Goal: Find specific page/section: Find specific page/section

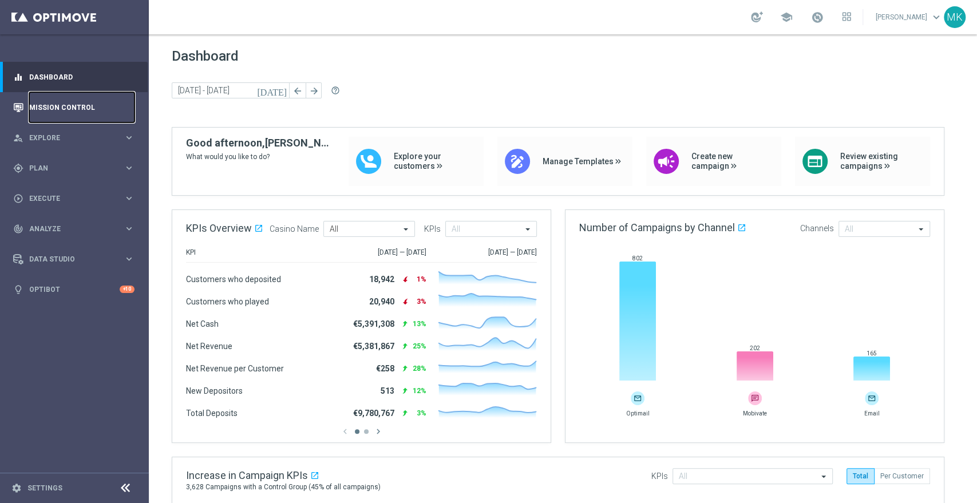
click at [61, 109] on link "Mission Control" at bounding box center [81, 107] width 105 height 30
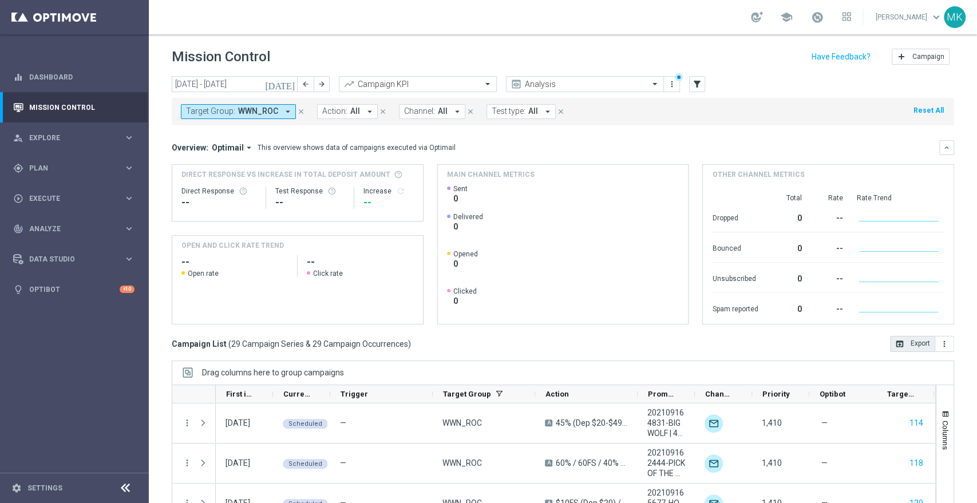
click at [905, 342] on button "open_in_browser Export" at bounding box center [912, 344] width 45 height 16
click at [287, 108] on icon "arrow_drop_down" at bounding box center [288, 111] width 10 height 10
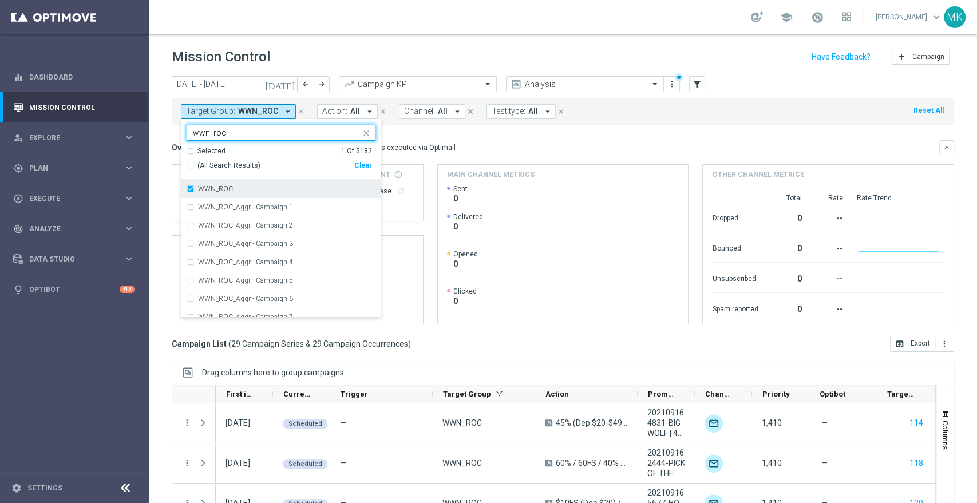
click at [190, 191] on div "WWN_ROC" at bounding box center [281, 189] width 189 height 18
click at [244, 132] on input "wwn_roc" at bounding box center [277, 133] width 168 height 10
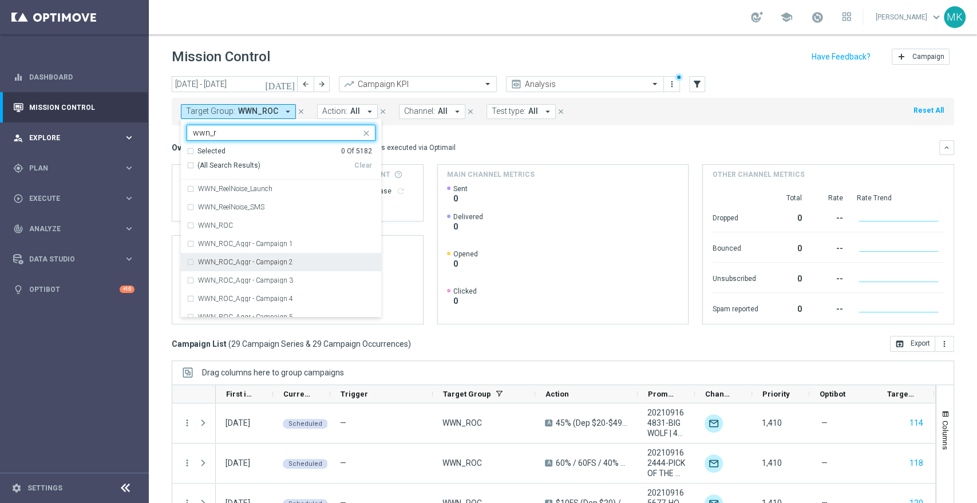
type input "wwn_r"
click at [64, 137] on span "Explore" at bounding box center [76, 138] width 94 height 7
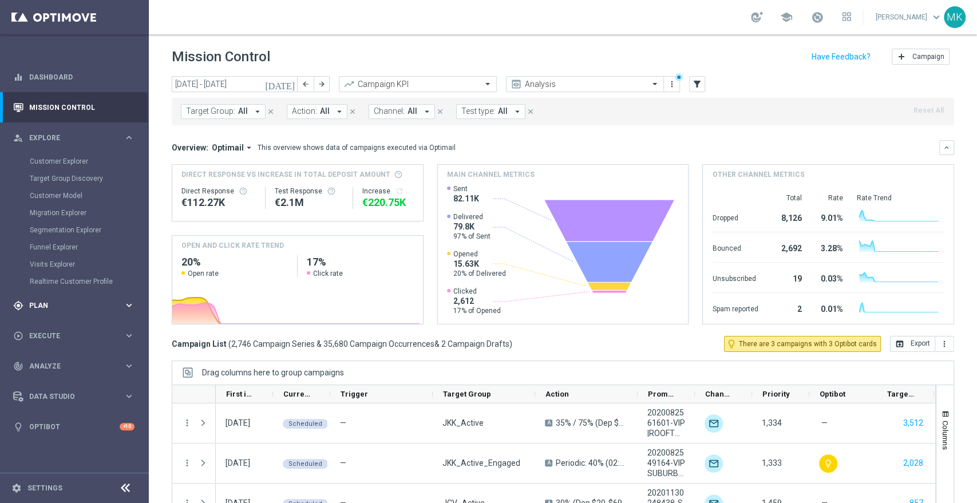
click at [73, 299] on div "gps_fixed Plan keyboard_arrow_right" at bounding box center [74, 305] width 148 height 30
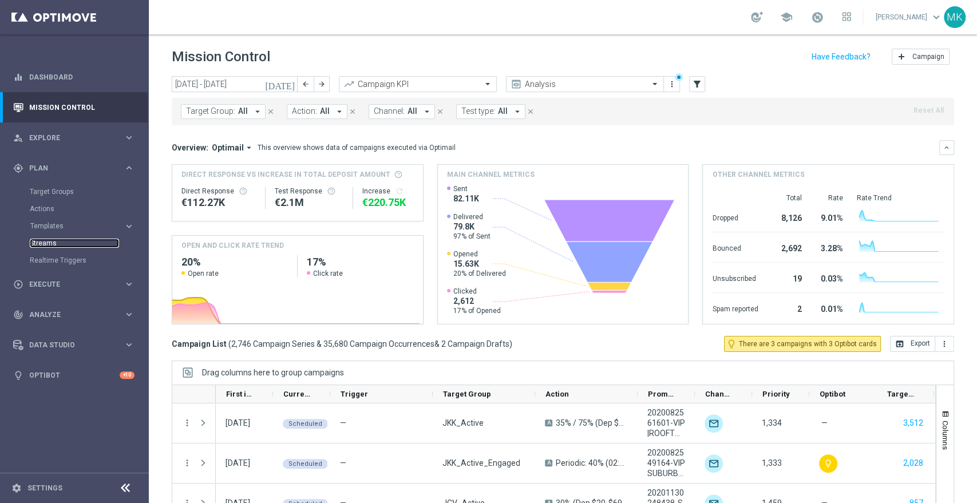
click at [83, 240] on link "Streams" at bounding box center [74, 243] width 89 height 9
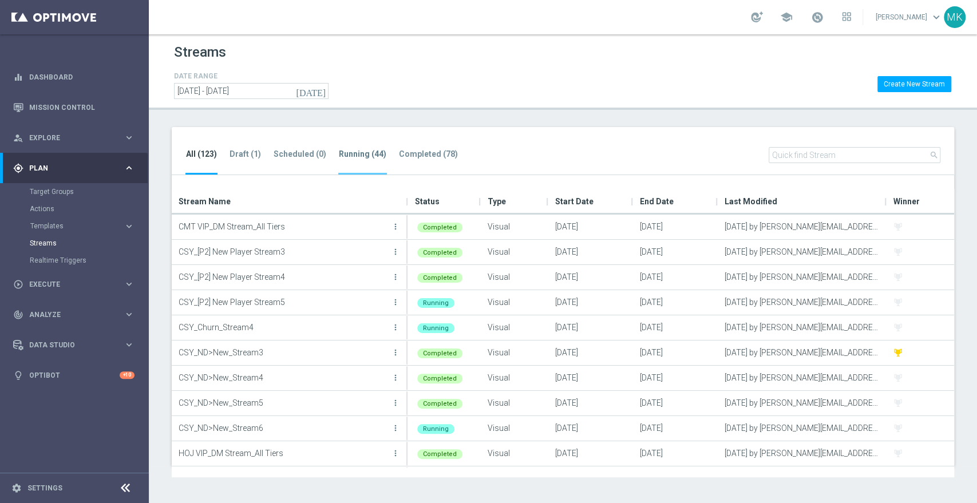
click at [360, 152] on tab-header "Running (44)" at bounding box center [363, 154] width 48 height 10
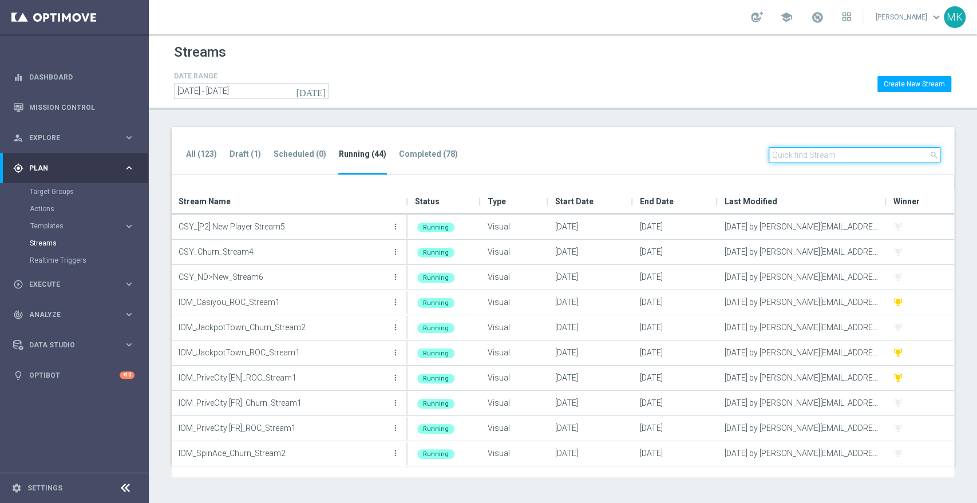
click at [784, 155] on input "text" at bounding box center [855, 155] width 172 height 16
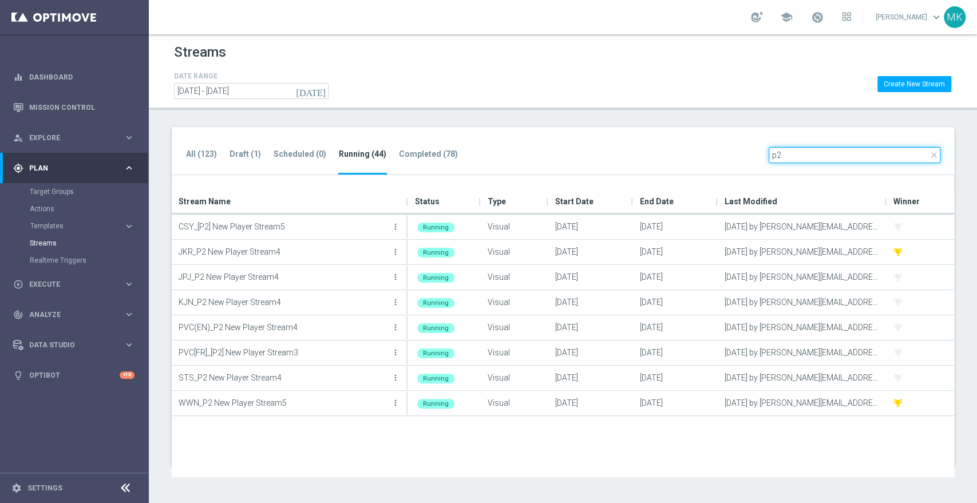
type input "p2"
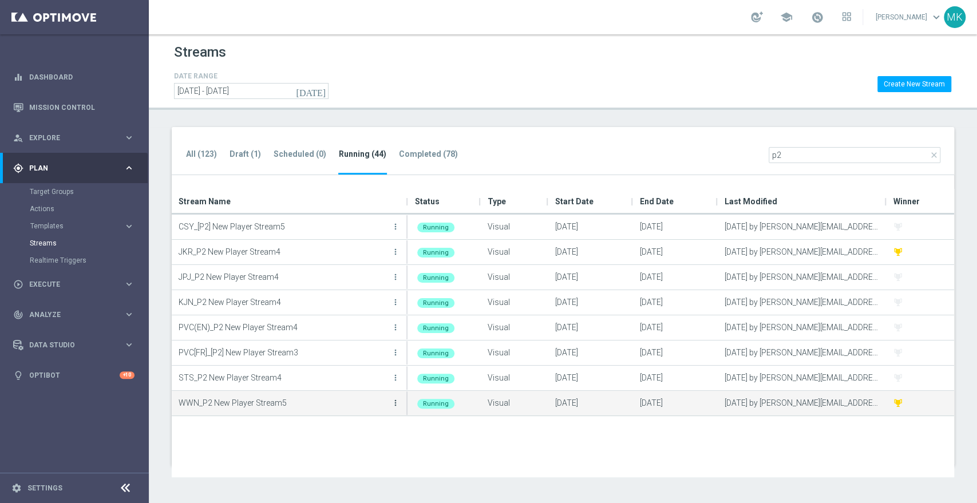
click at [394, 403] on icon "more_vert" at bounding box center [395, 402] width 9 height 9
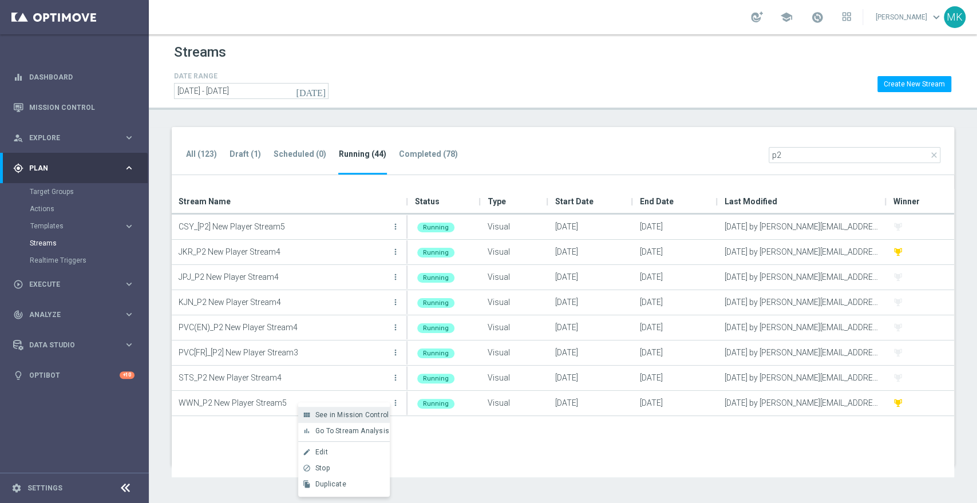
click at [365, 413] on span "See in Mission Control" at bounding box center [351, 415] width 73 height 8
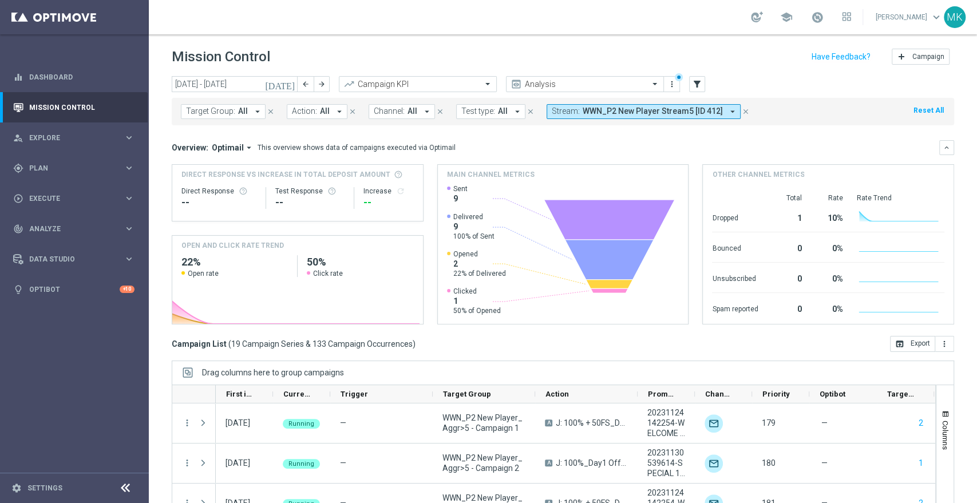
click at [286, 82] on icon "[DATE]" at bounding box center [280, 84] width 31 height 10
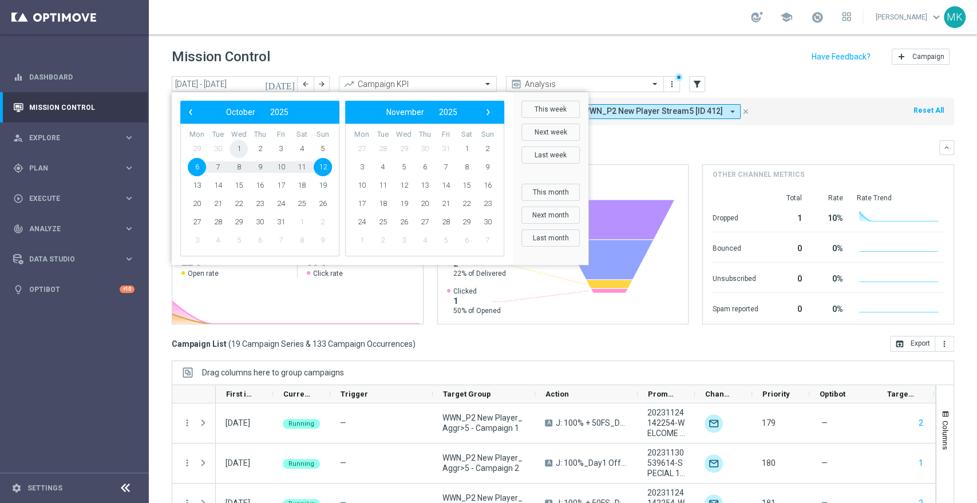
click at [239, 147] on span "1" at bounding box center [239, 149] width 18 height 18
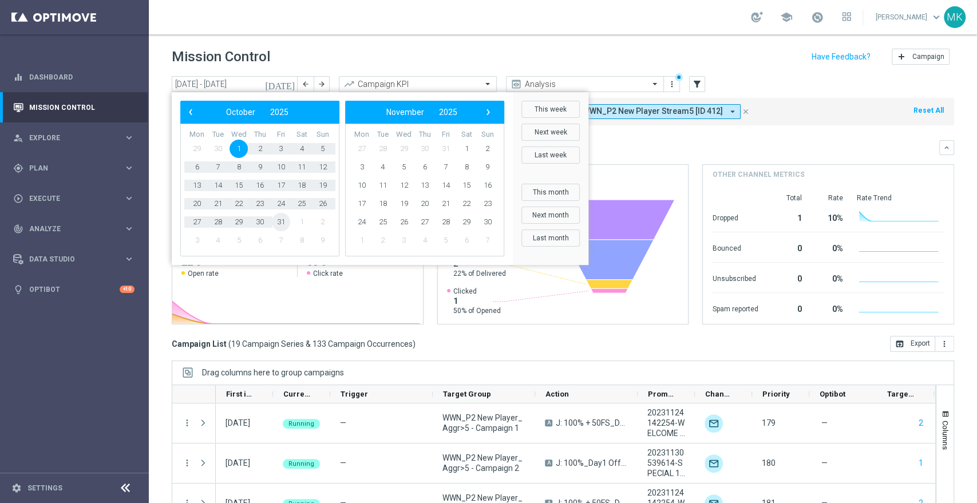
drag, startPoint x: 293, startPoint y: 222, endPoint x: 285, endPoint y: 222, distance: 8.0
click at [285, 222] on span "31" at bounding box center [281, 222] width 18 height 18
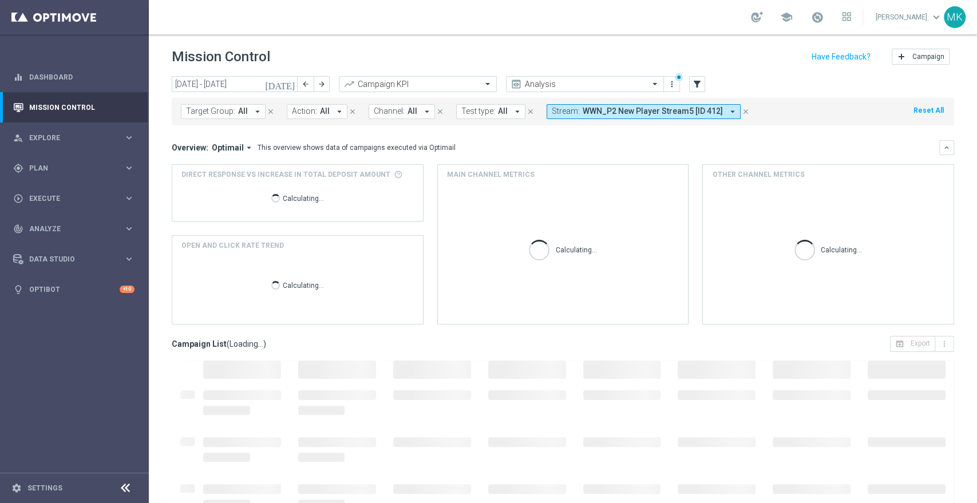
click at [288, 85] on icon "[DATE]" at bounding box center [280, 84] width 31 height 10
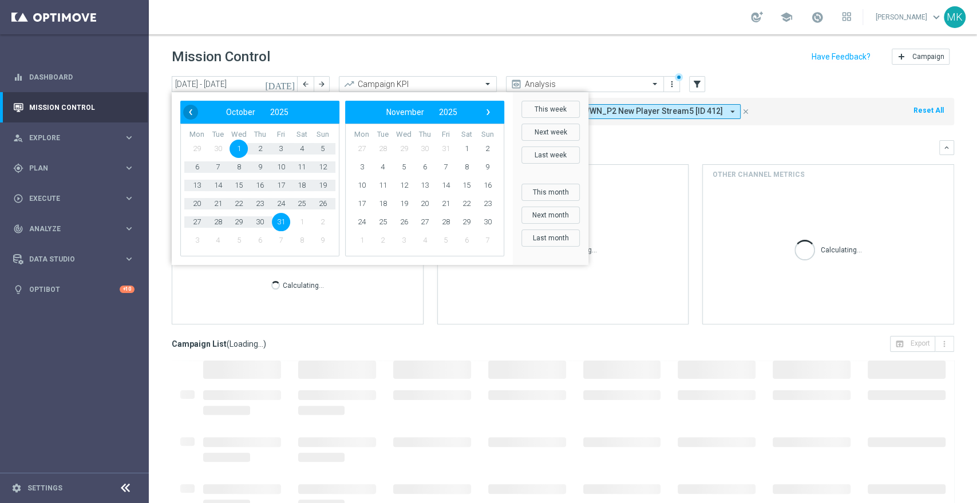
click at [191, 109] on span "‹" at bounding box center [190, 112] width 15 height 15
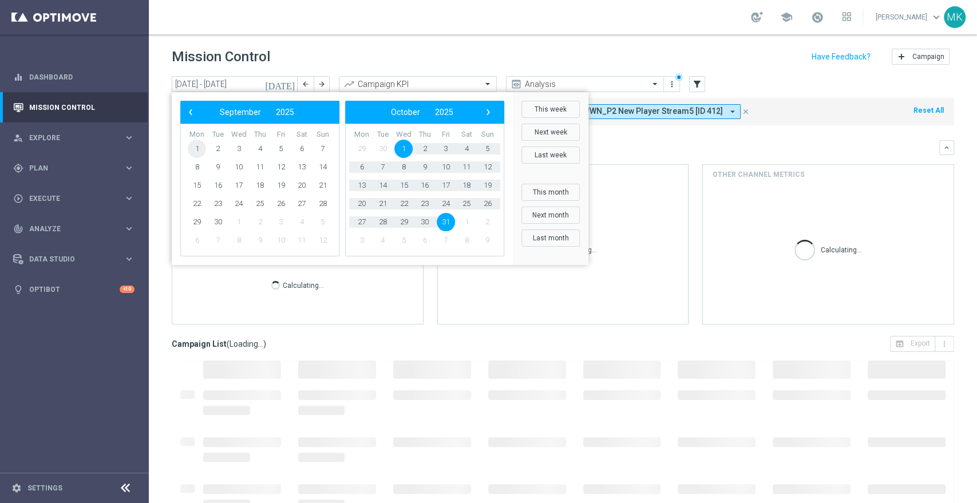
click at [200, 148] on span "1" at bounding box center [197, 149] width 18 height 18
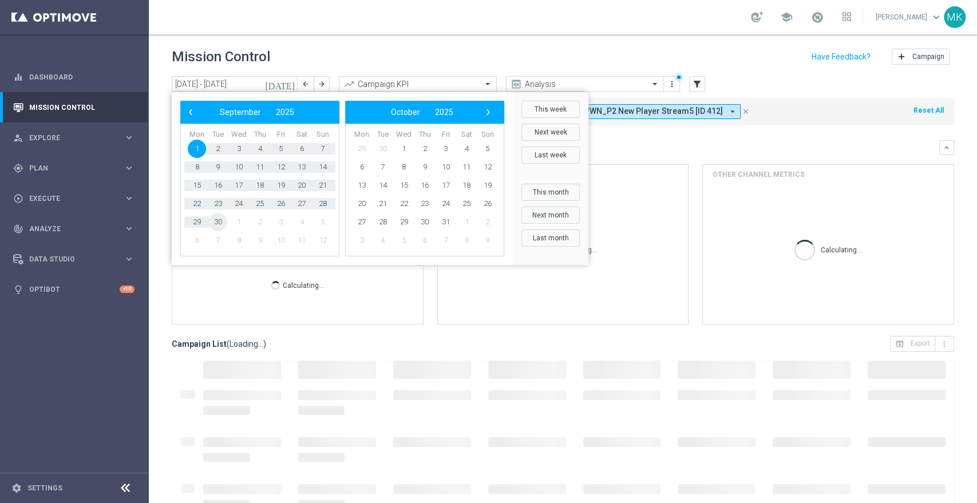
click at [213, 219] on span "30" at bounding box center [218, 222] width 18 height 18
type input "01 Sep 2025 - 30 Sep 2025"
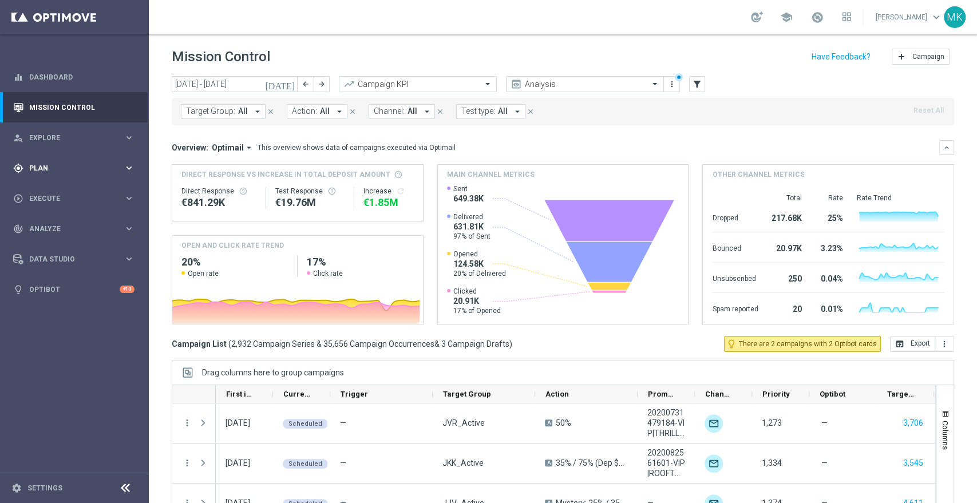
click at [70, 163] on div "gps_fixed Plan" at bounding box center [68, 168] width 110 height 10
click at [49, 240] on link "Streams" at bounding box center [74, 243] width 89 height 9
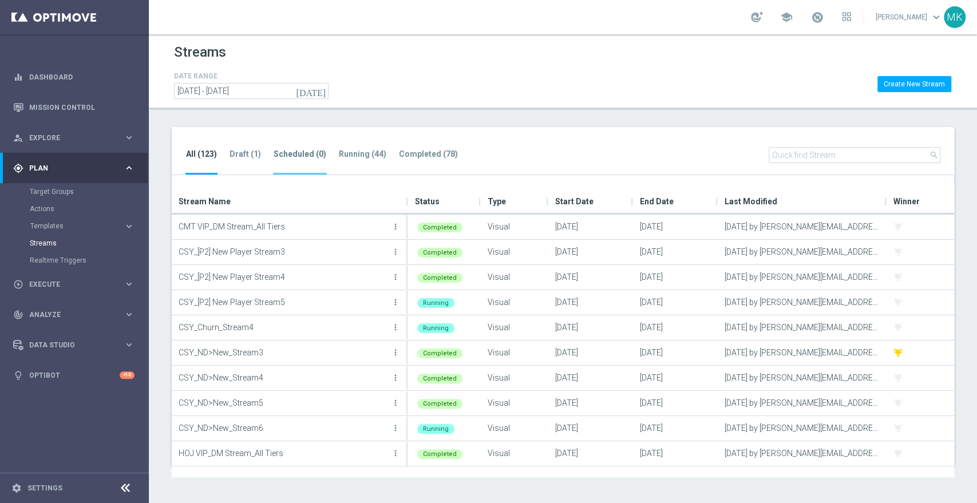
click at [291, 154] on tab-header "Scheduled (0)" at bounding box center [300, 154] width 53 height 10
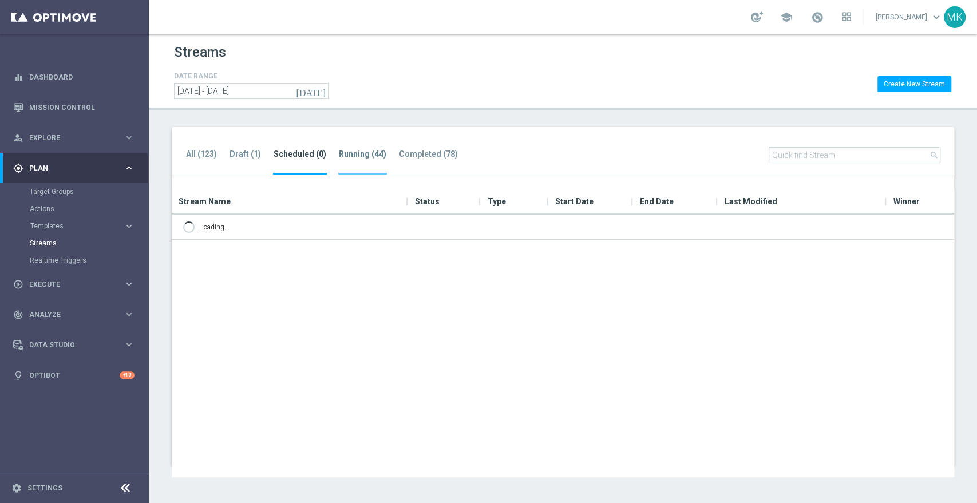
click at [364, 154] on tab-header "Running (44)" at bounding box center [363, 154] width 48 height 10
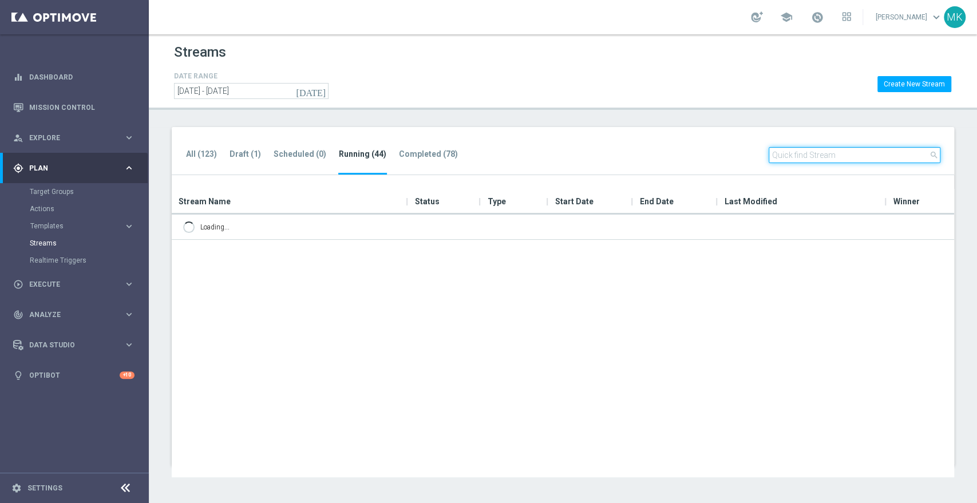
click at [858, 152] on input "text" at bounding box center [855, 155] width 172 height 16
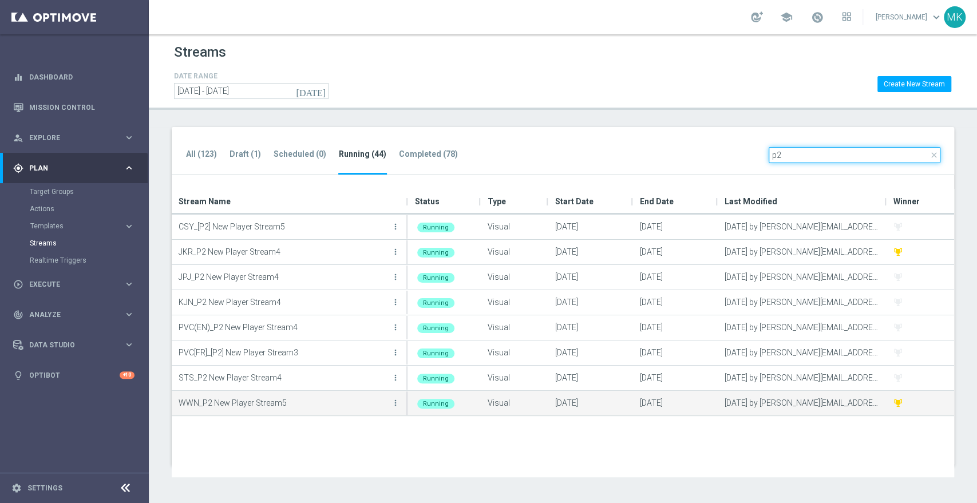
type input "p2"
click at [396, 408] on button "more_vert" at bounding box center [395, 403] width 11 height 23
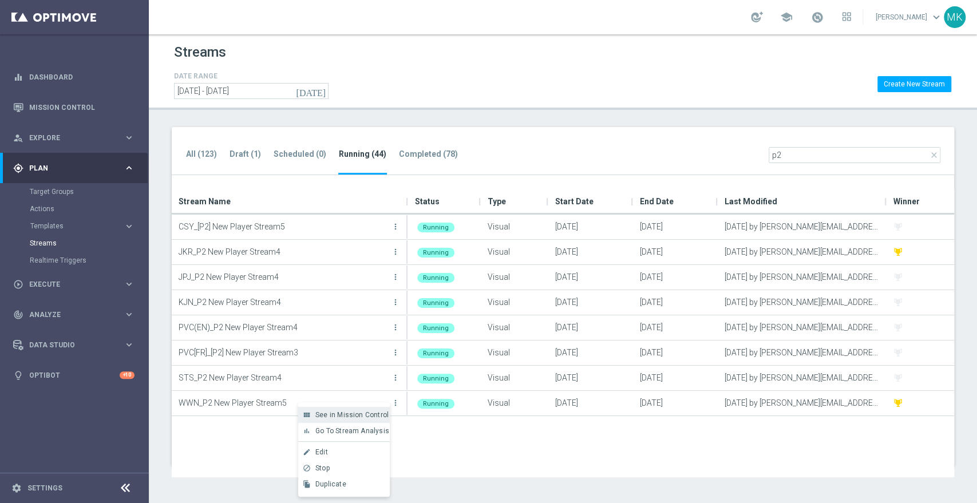
click at [348, 411] on span "See in Mission Control" at bounding box center [351, 415] width 73 height 8
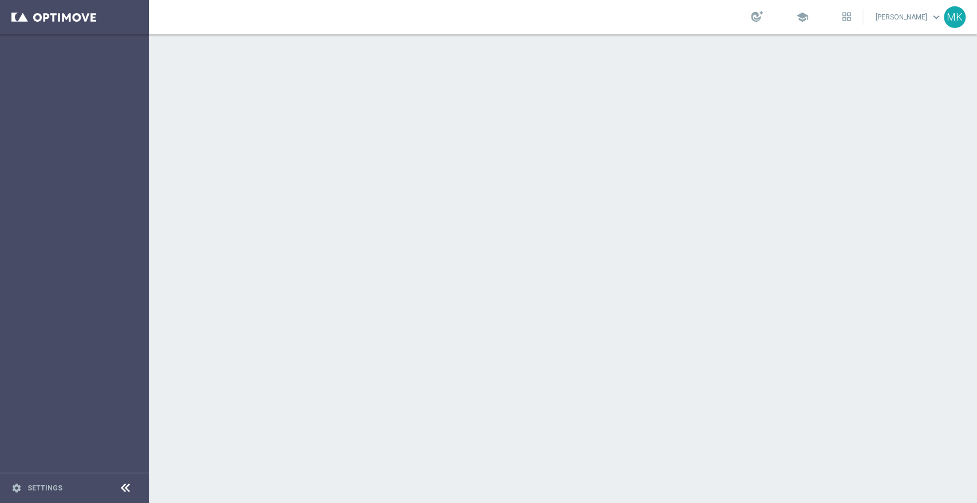
drag, startPoint x: 615, startPoint y: 260, endPoint x: 609, endPoint y: 254, distance: 8.5
click at [615, 260] on div at bounding box center [563, 268] width 828 height 469
